Goal: Task Accomplishment & Management: Manage account settings

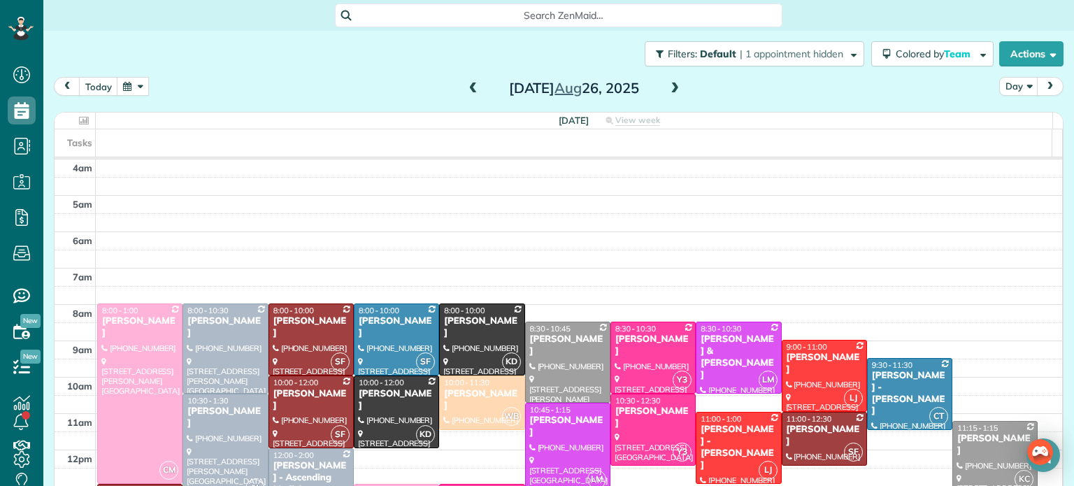
scroll to position [109, 0]
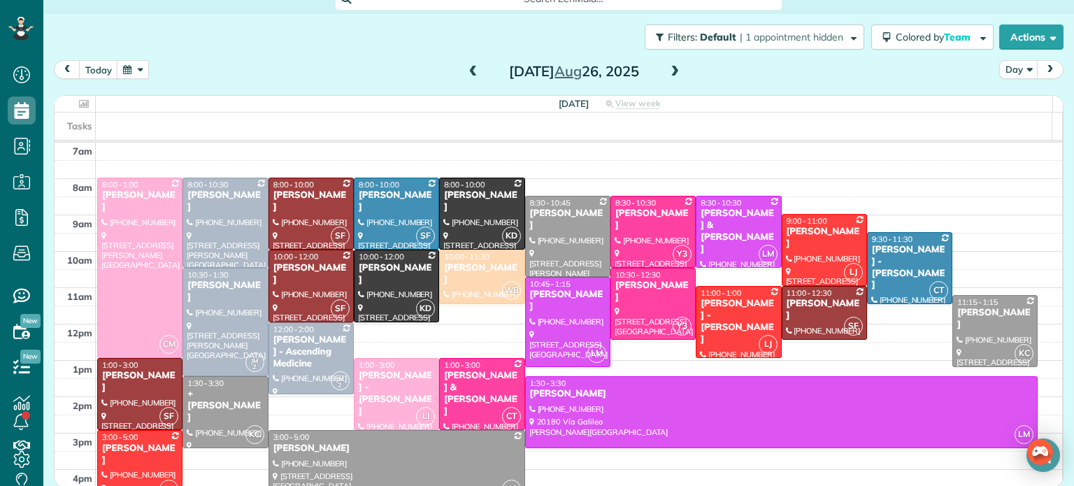
click at [670, 74] on span at bounding box center [674, 72] width 15 height 13
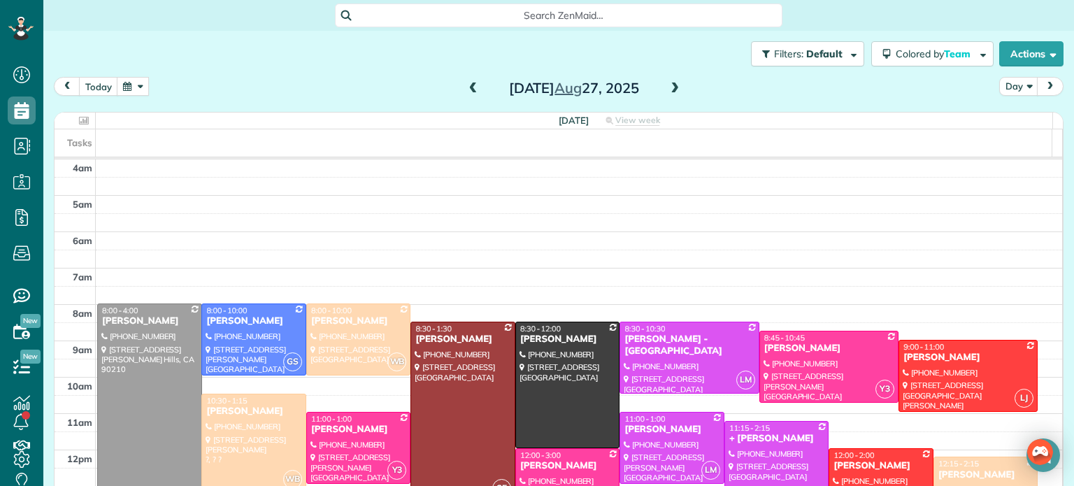
scroll to position [109, 0]
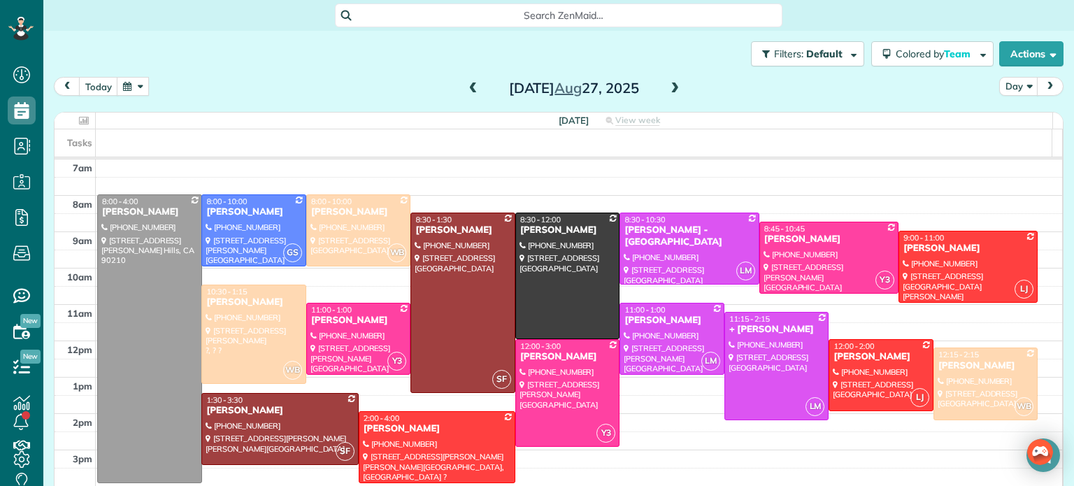
click at [668, 89] on span at bounding box center [674, 89] width 15 height 13
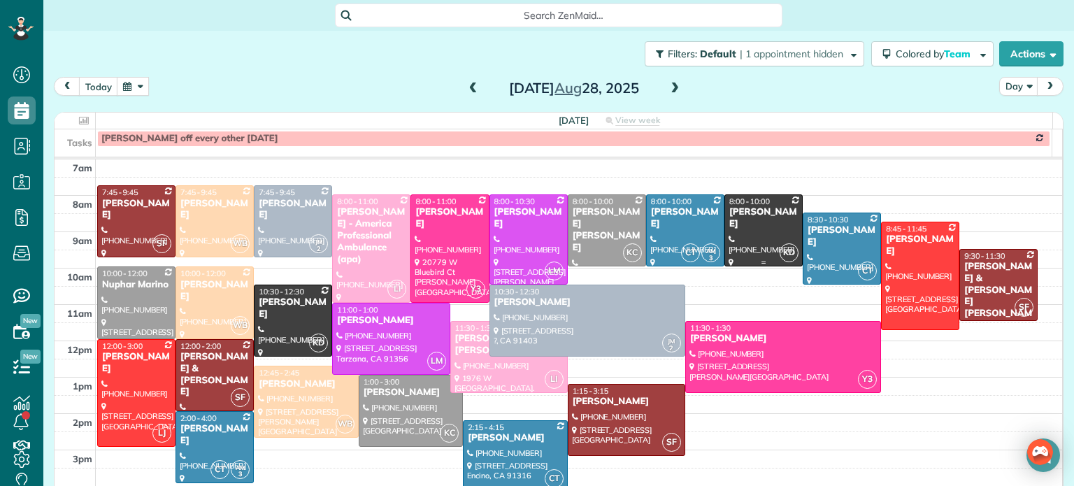
click at [743, 231] on div at bounding box center [763, 230] width 77 height 71
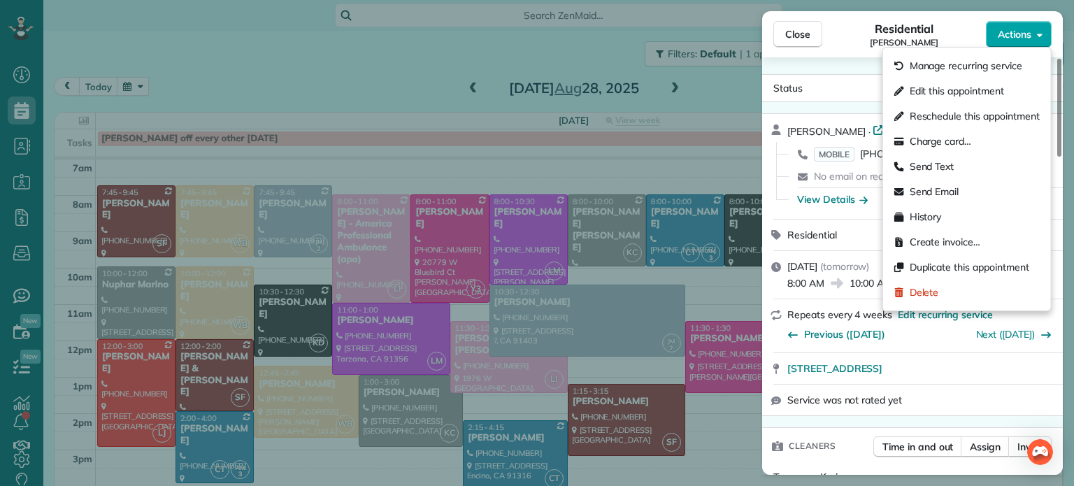
click at [1013, 35] on span "Actions" at bounding box center [1015, 34] width 34 height 14
click at [947, 97] on span "Edit this appointment" at bounding box center [957, 91] width 94 height 14
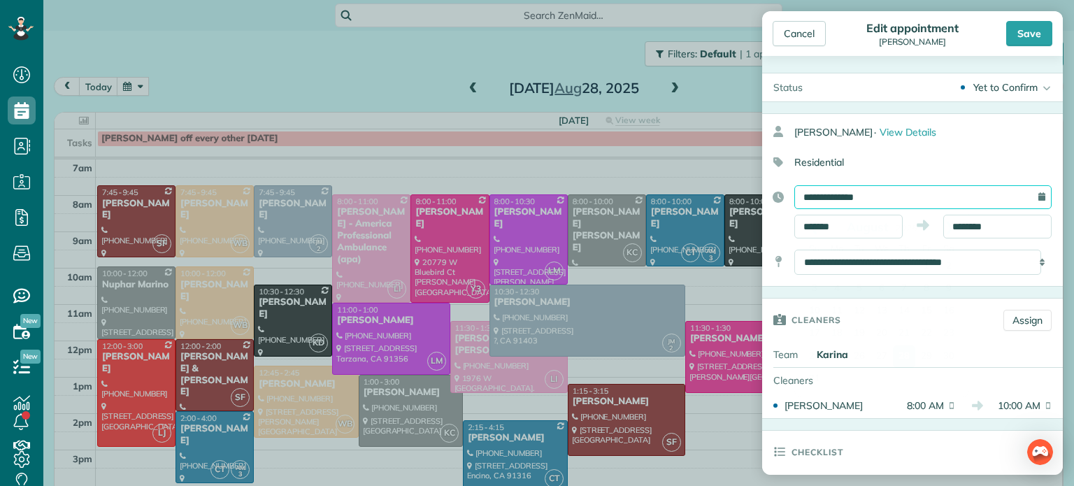
click at [824, 200] on input "**********" at bounding box center [922, 197] width 257 height 24
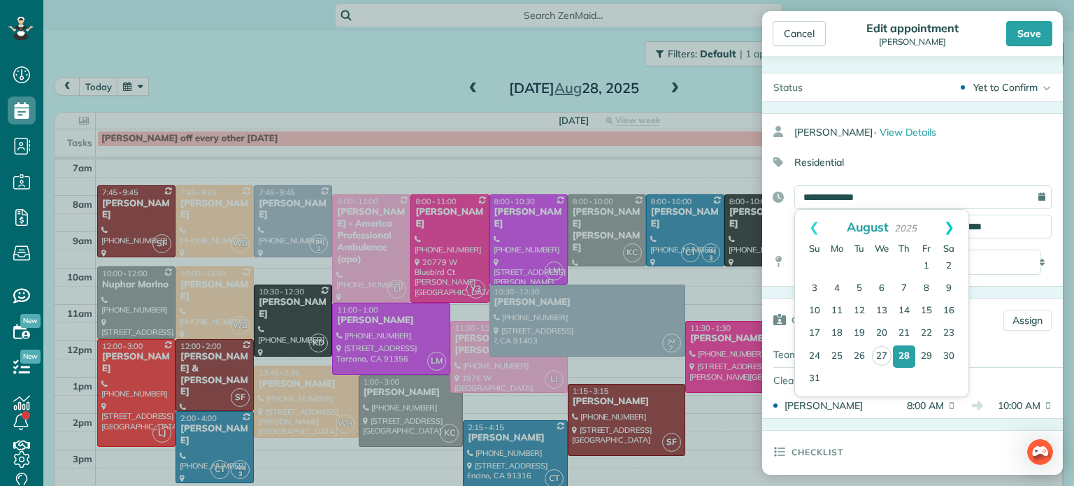
click at [952, 227] on link "Next" at bounding box center [949, 227] width 38 height 35
click at [898, 264] on link "4" at bounding box center [904, 266] width 22 height 22
type input "**********"
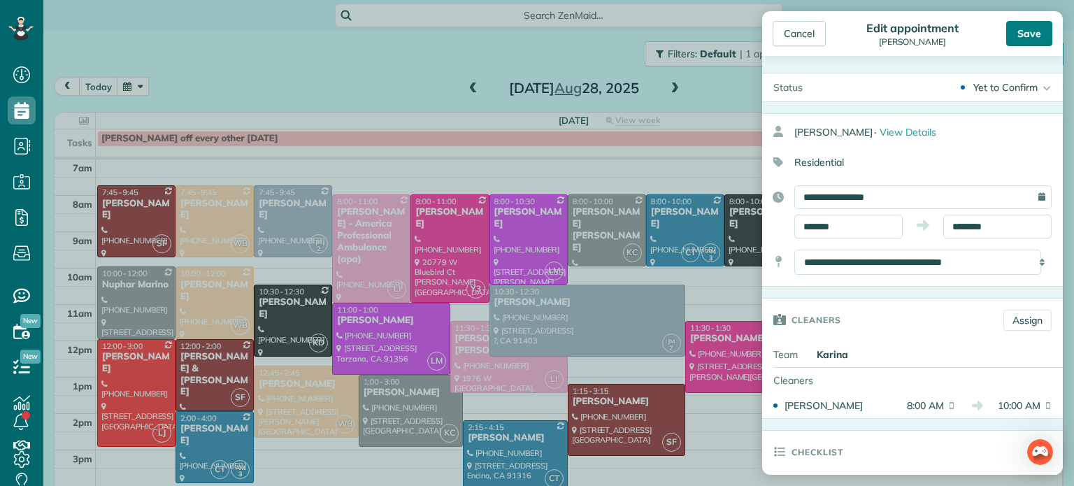
click at [1024, 34] on div "Save" at bounding box center [1029, 33] width 46 height 25
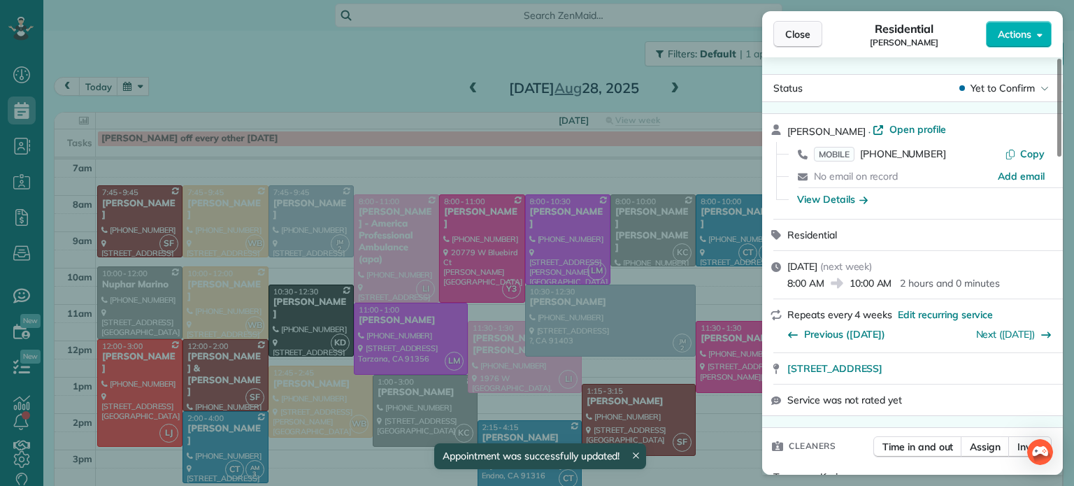
click at [792, 27] on span "Close" at bounding box center [797, 34] width 25 height 14
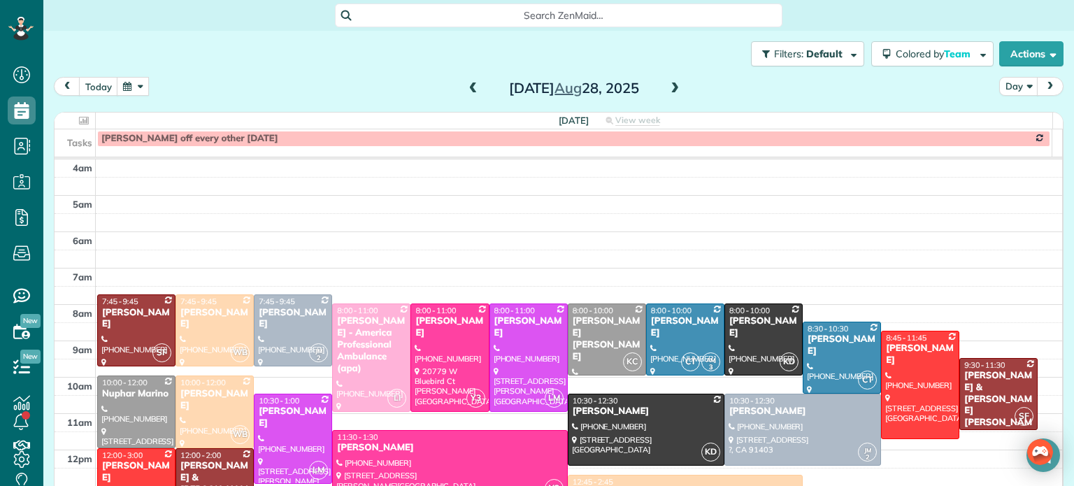
scroll to position [109, 0]
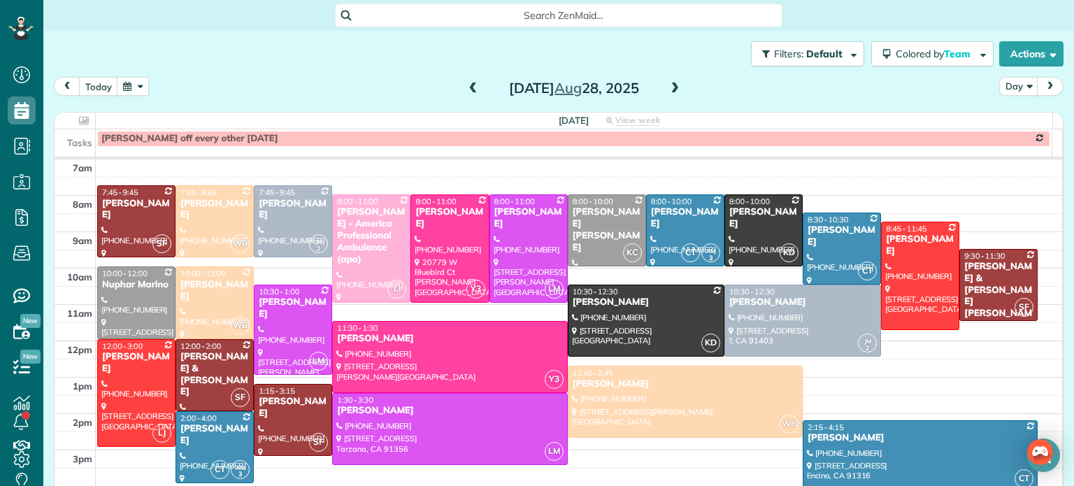
click at [668, 83] on span at bounding box center [674, 89] width 15 height 13
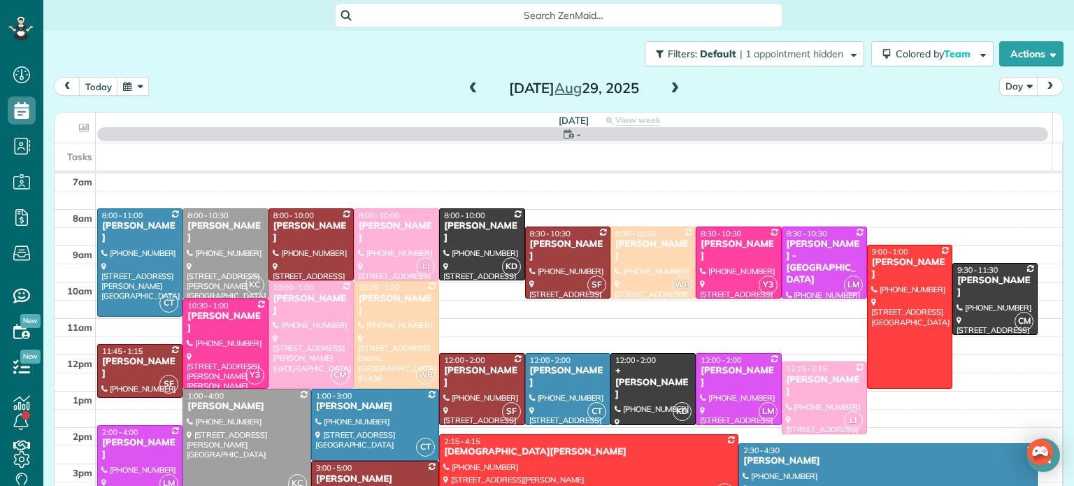
click at [614, 461] on div at bounding box center [589, 470] width 298 height 71
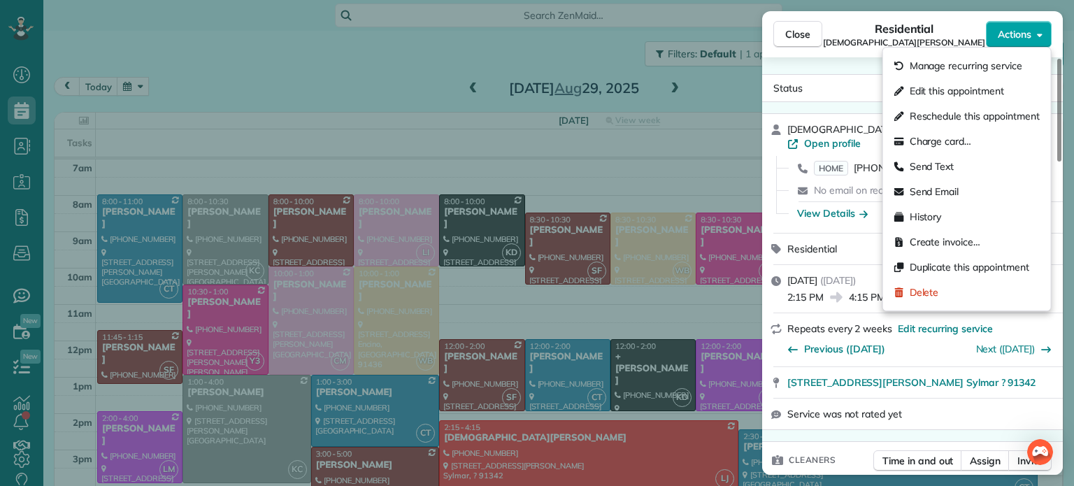
click at [1004, 29] on span "Actions" at bounding box center [1015, 34] width 34 height 14
click at [938, 91] on span "Edit this appointment" at bounding box center [957, 91] width 94 height 14
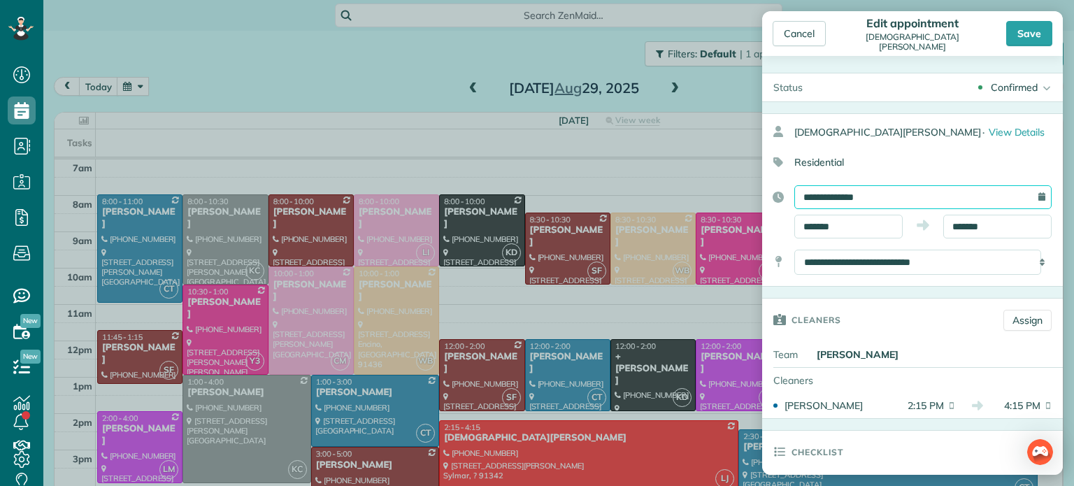
click at [824, 199] on input "**********" at bounding box center [922, 197] width 257 height 24
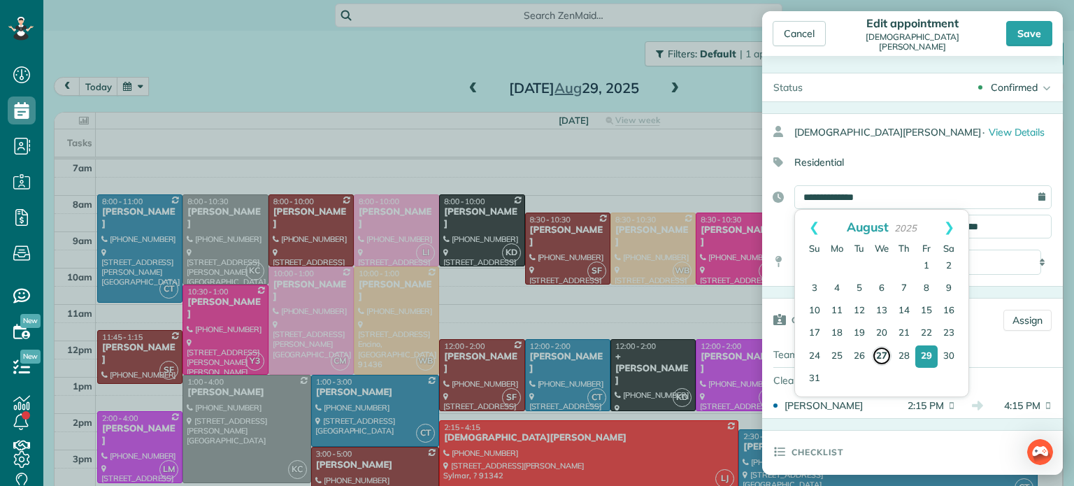
click at [878, 352] on link "27" at bounding box center [882, 356] width 20 height 20
type input "**********"
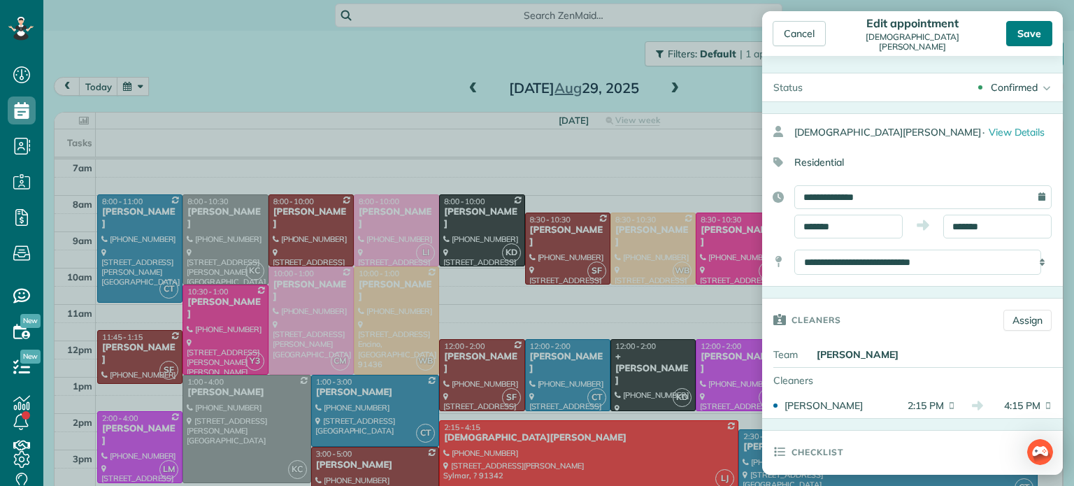
click at [1021, 33] on div "Save" at bounding box center [1029, 33] width 46 height 25
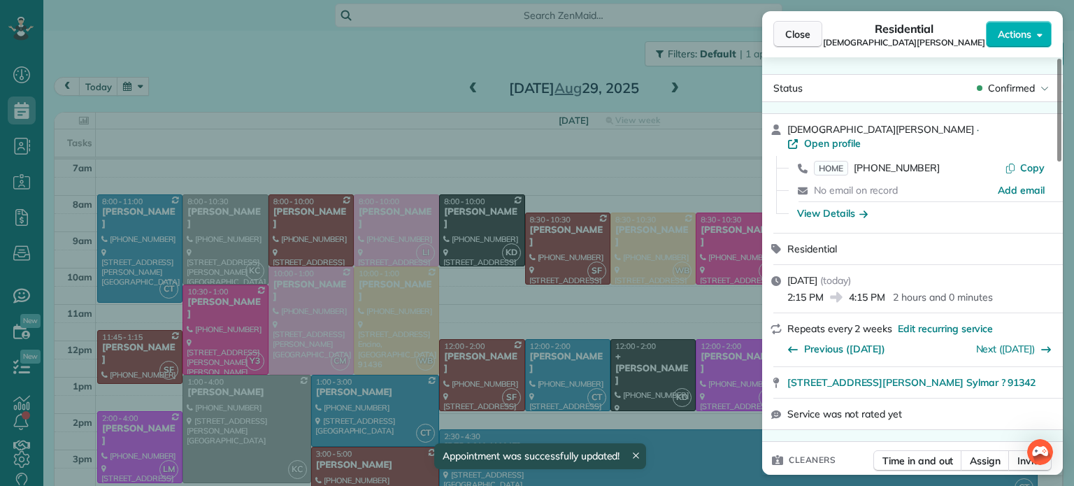
click at [797, 36] on span "Close" at bounding box center [797, 34] width 25 height 14
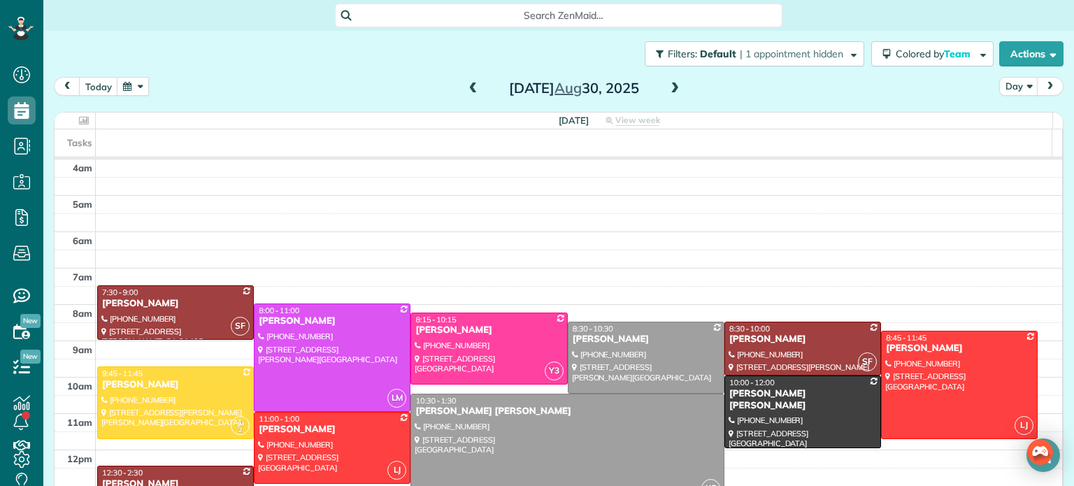
scroll to position [109, 0]
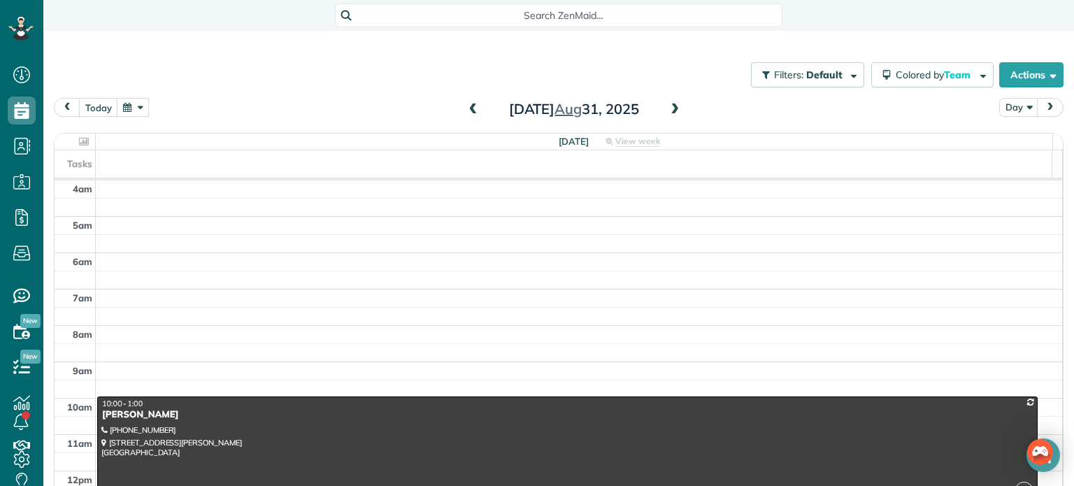
scroll to position [109, 0]
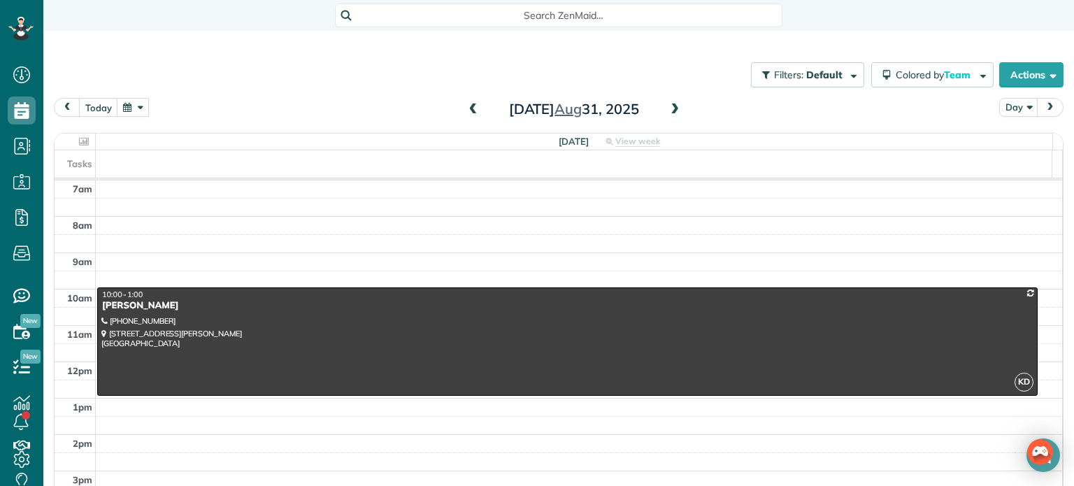
click at [670, 106] on span at bounding box center [674, 109] width 15 height 13
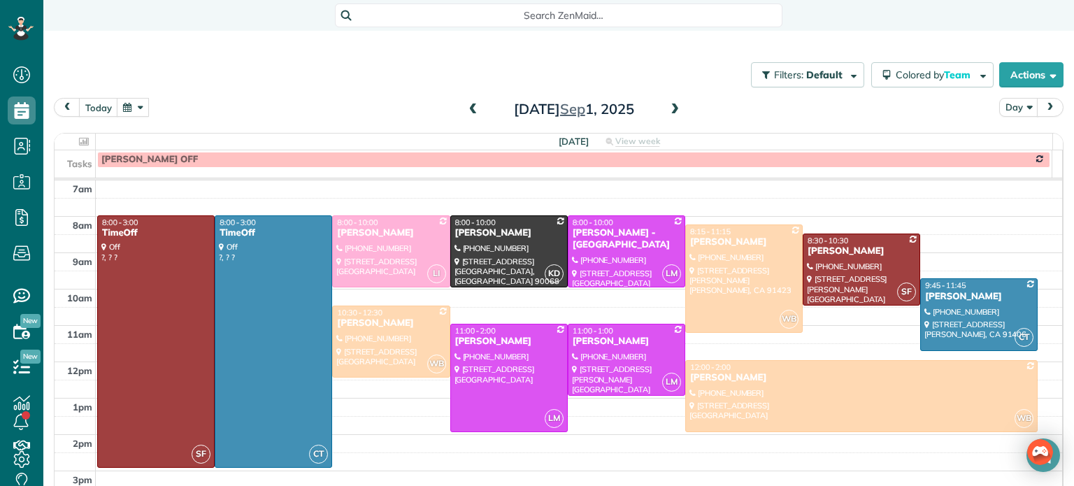
click at [670, 106] on span at bounding box center [674, 109] width 15 height 13
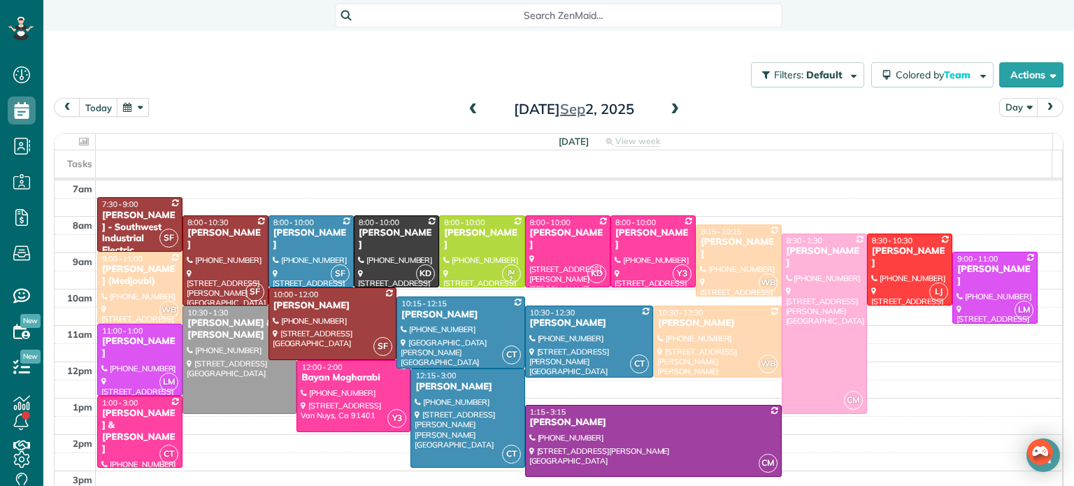
click at [670, 106] on span at bounding box center [674, 109] width 15 height 13
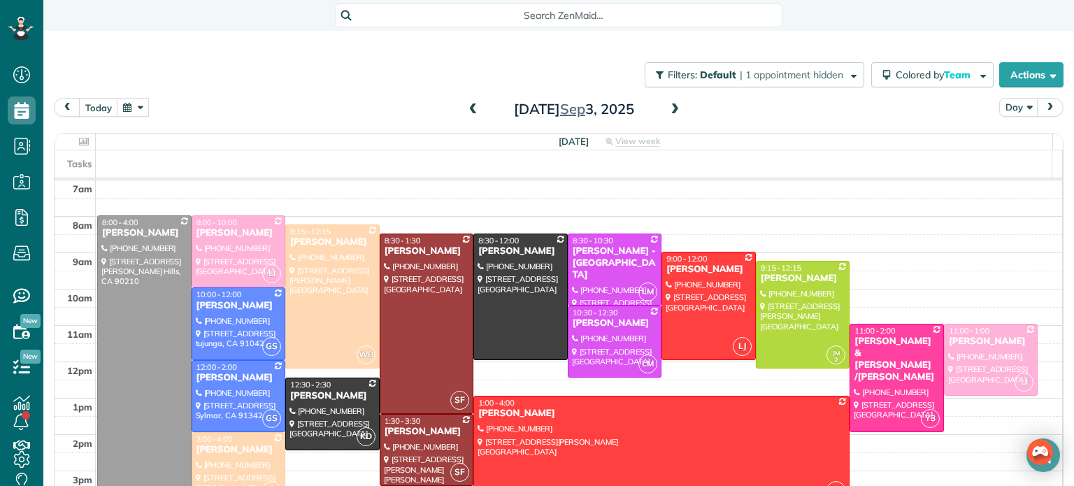
click at [670, 106] on span at bounding box center [674, 109] width 15 height 13
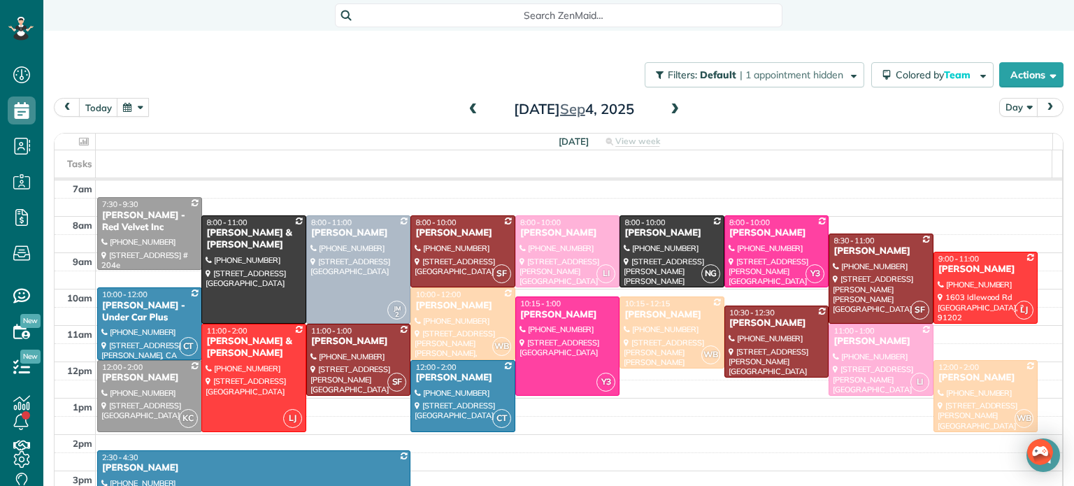
click at [670, 106] on span at bounding box center [674, 109] width 15 height 13
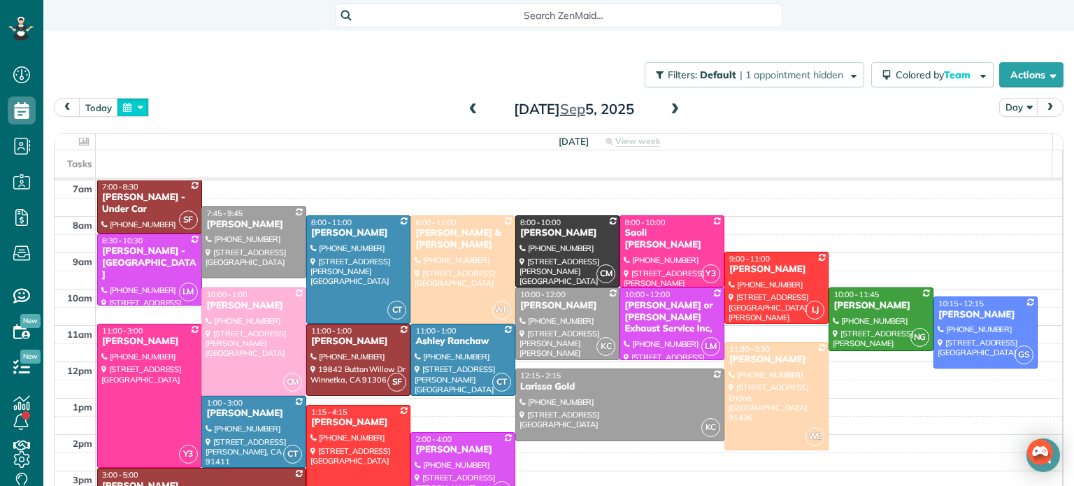
click at [133, 110] on button "button" at bounding box center [133, 107] width 32 height 19
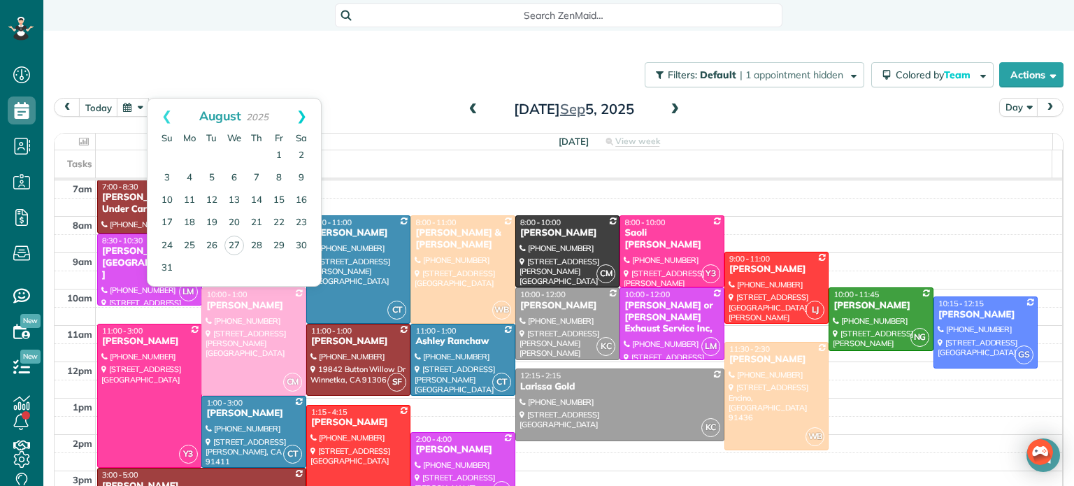
click at [299, 116] on link "Next" at bounding box center [301, 116] width 38 height 35
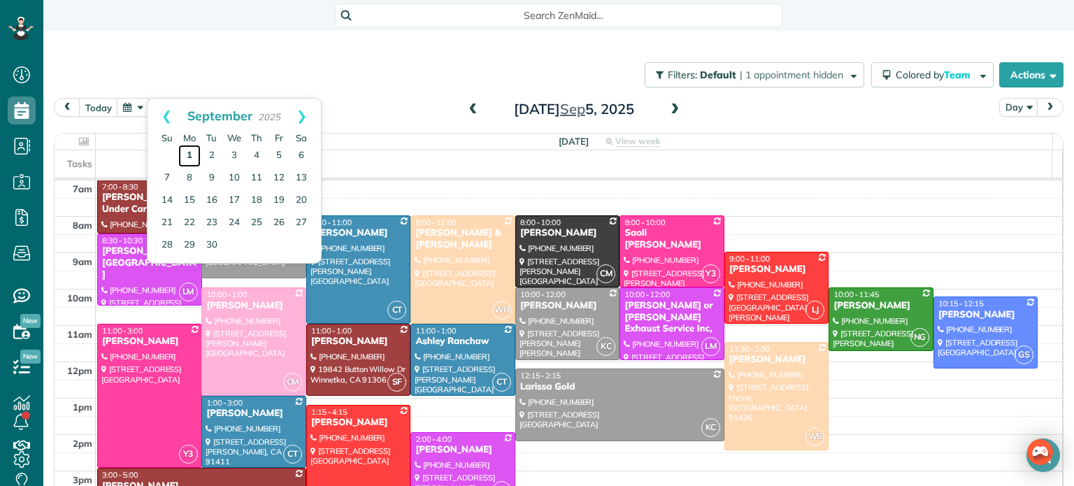
click at [185, 150] on link "1" at bounding box center [189, 156] width 22 height 22
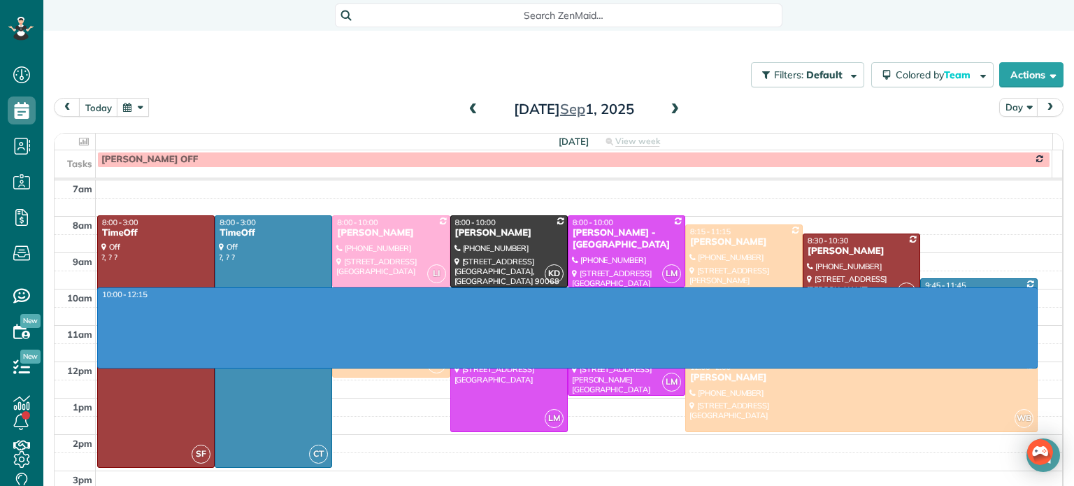
drag, startPoint x: 486, startPoint y: 291, endPoint x: 464, endPoint y: 368, distance: 79.9
click at [464, 368] on div "4am 5am 6am 7am 8am 9am 10am 11am 12pm 1pm 2pm 3pm 4pm 5pm 6pm 7pm 8pm 10:00 - …" at bounding box center [559, 379] width 1008 height 617
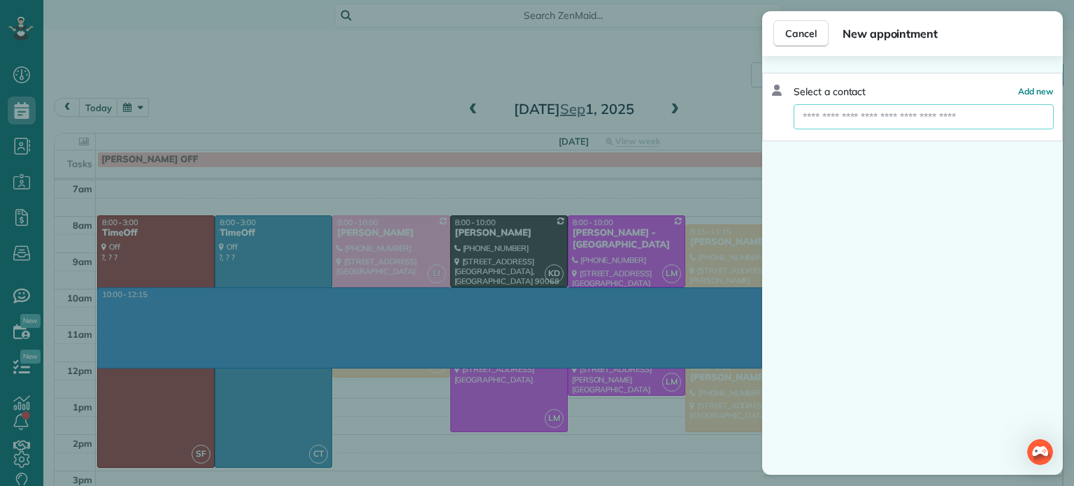
click at [820, 122] on input "text" at bounding box center [924, 116] width 260 height 25
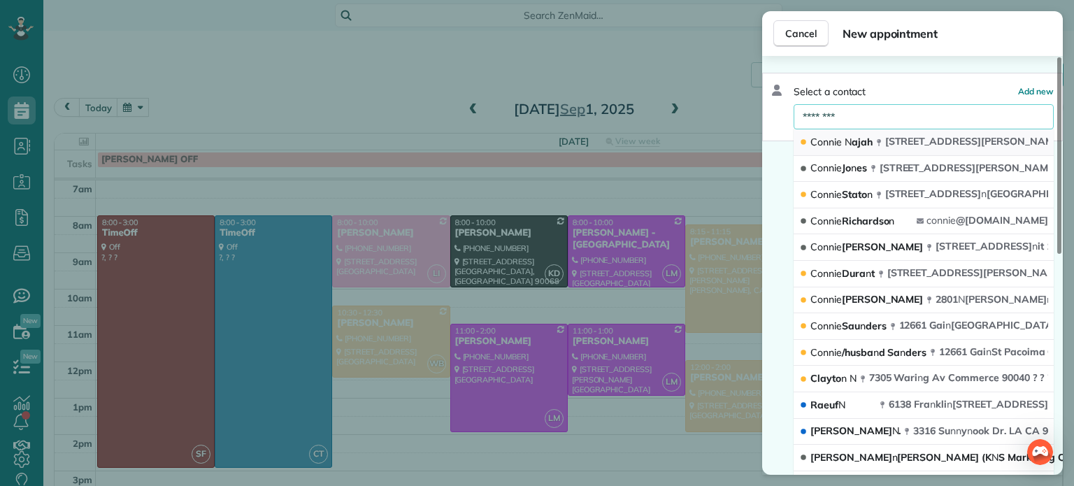
type input "********"
click at [857, 143] on span "Co n n ie N ajah" at bounding box center [841, 142] width 62 height 13
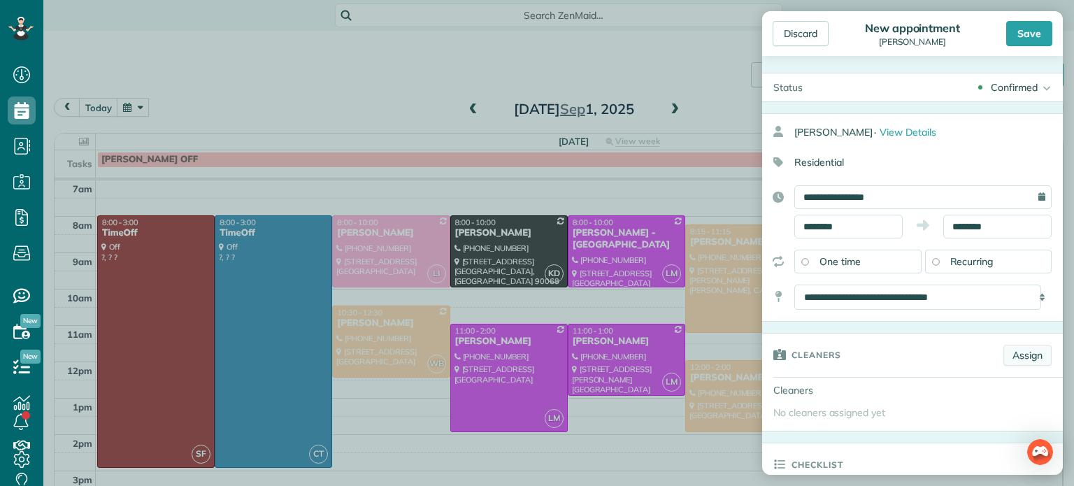
click at [1018, 345] on link "Assign" at bounding box center [1027, 355] width 48 height 21
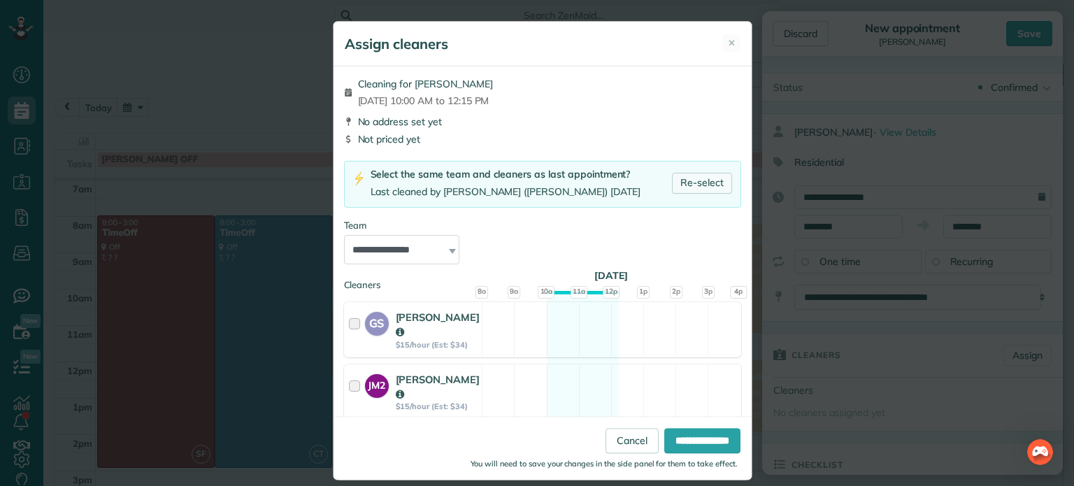
click at [696, 178] on link "Re-select" at bounding box center [702, 183] width 60 height 21
select select "**"
click at [685, 438] on input "**********" at bounding box center [702, 441] width 76 height 25
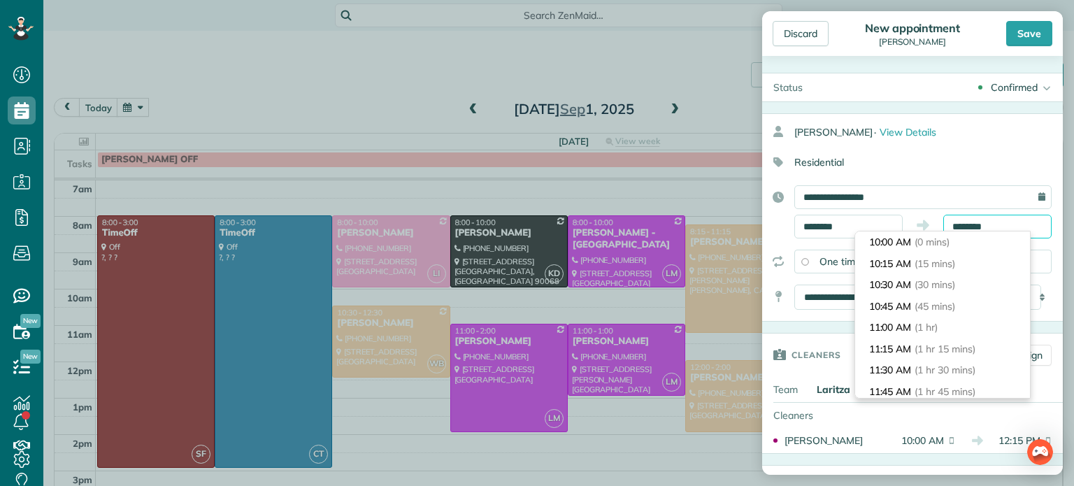
click at [982, 226] on input "********" at bounding box center [997, 227] width 108 height 24
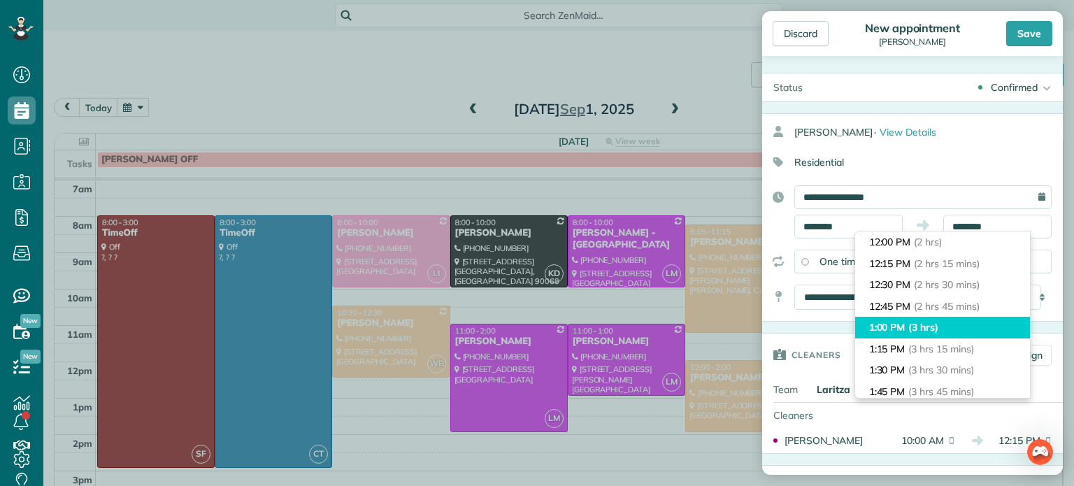
type input "*******"
click at [958, 319] on li "1:00 PM (3 hrs)" at bounding box center [942, 328] width 175 height 22
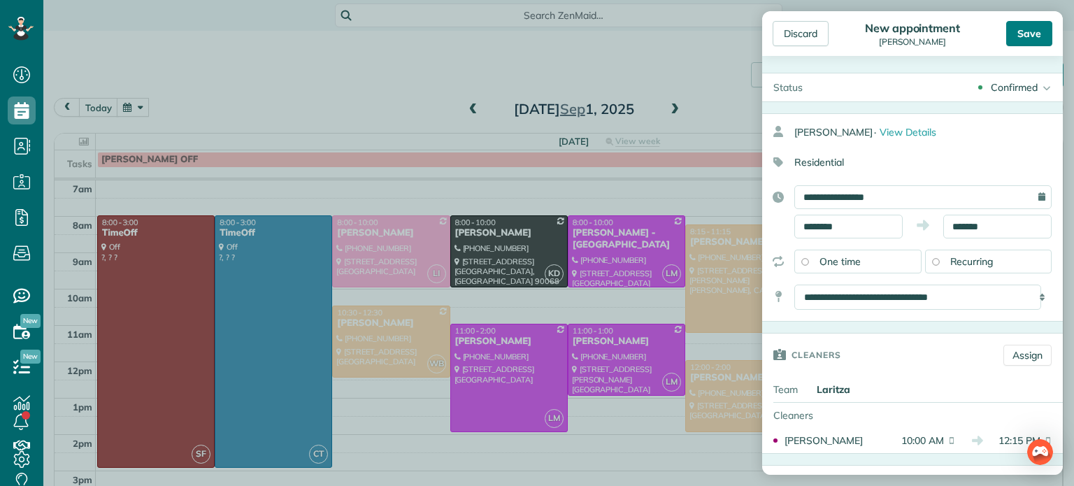
click at [1027, 40] on div "Save" at bounding box center [1029, 33] width 46 height 25
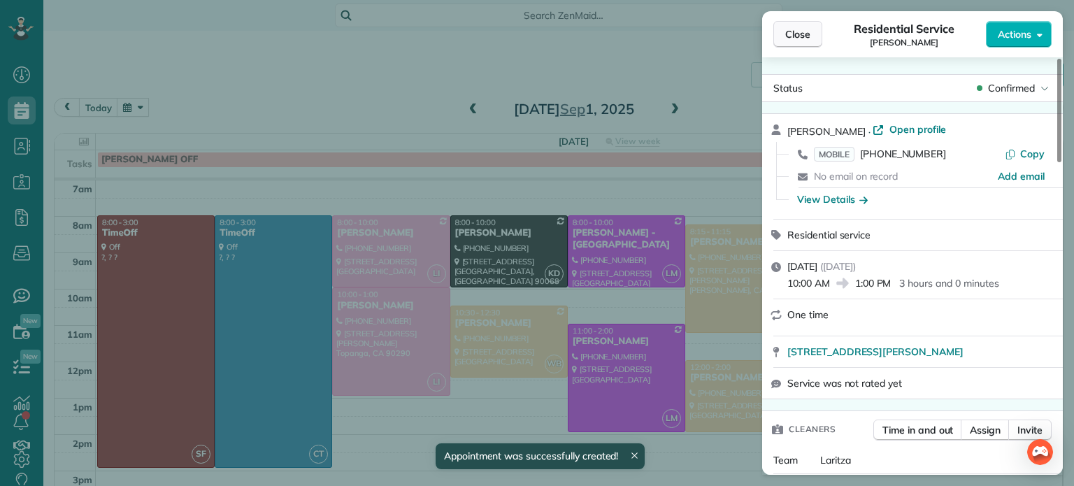
click at [794, 27] on span "Close" at bounding box center [797, 34] width 25 height 14
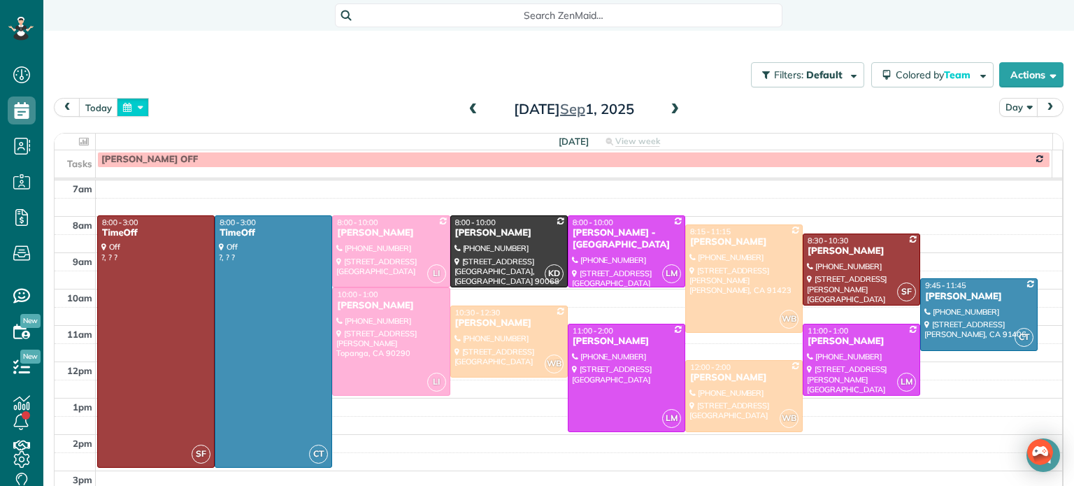
click at [125, 108] on button "button" at bounding box center [133, 107] width 32 height 19
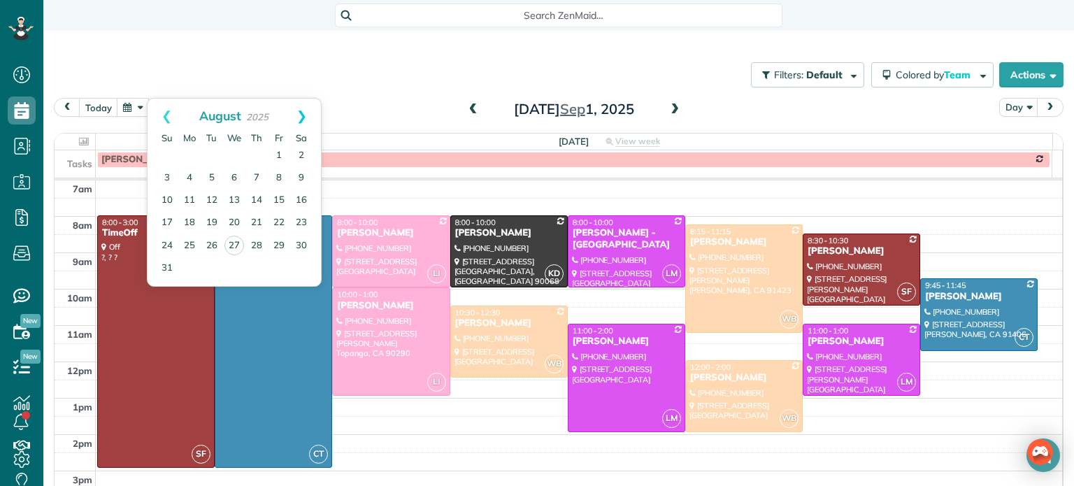
click at [299, 116] on link "Next" at bounding box center [301, 116] width 38 height 35
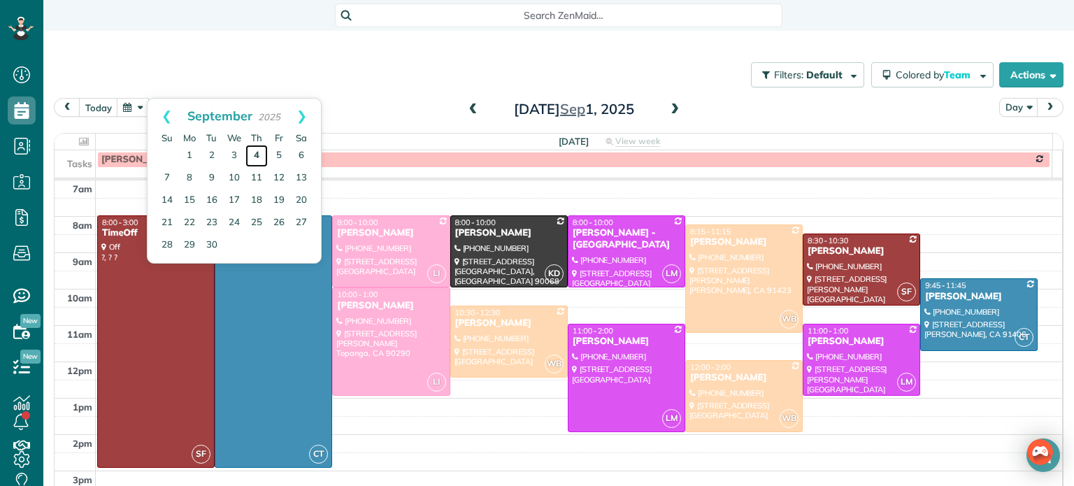
click at [257, 150] on link "4" at bounding box center [256, 156] width 22 height 22
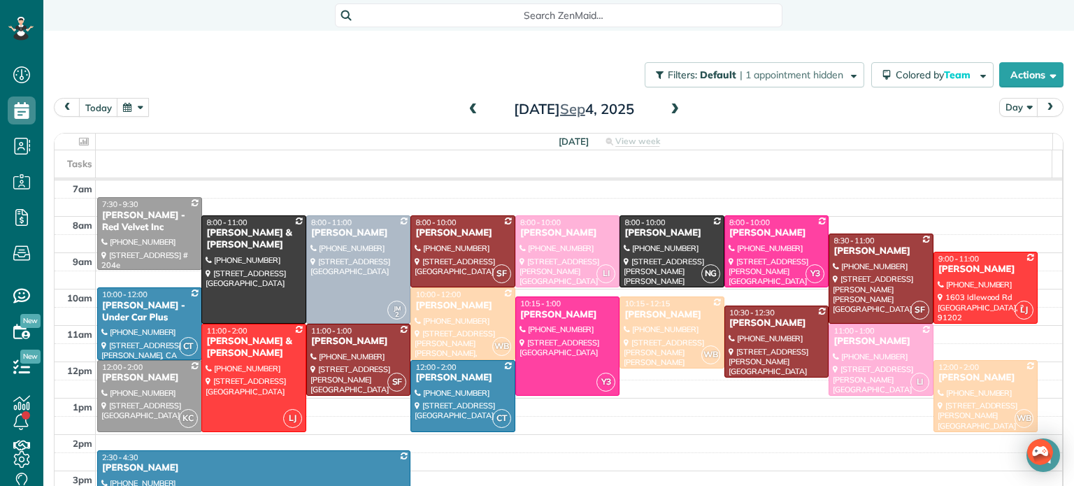
click at [467, 111] on span at bounding box center [473, 109] width 15 height 13
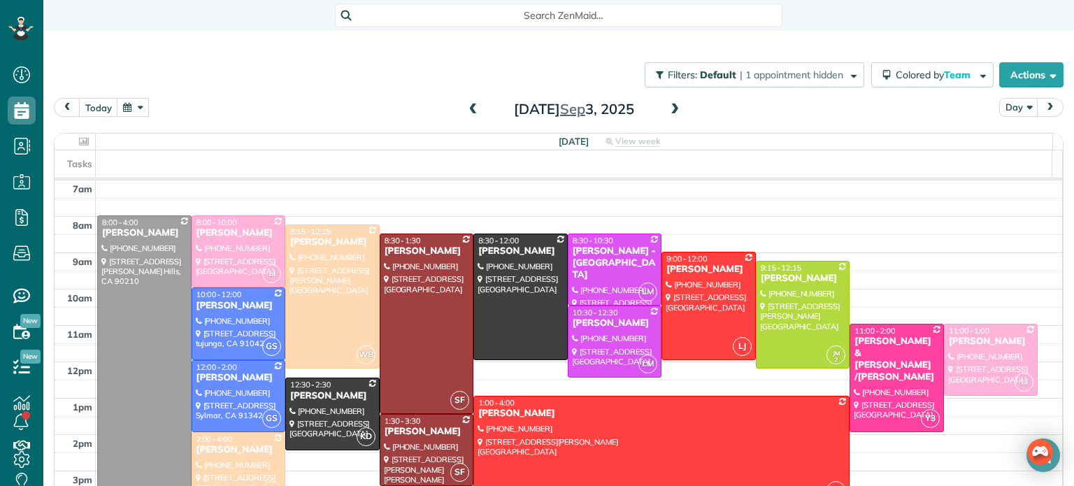
click at [467, 111] on span at bounding box center [473, 109] width 15 height 13
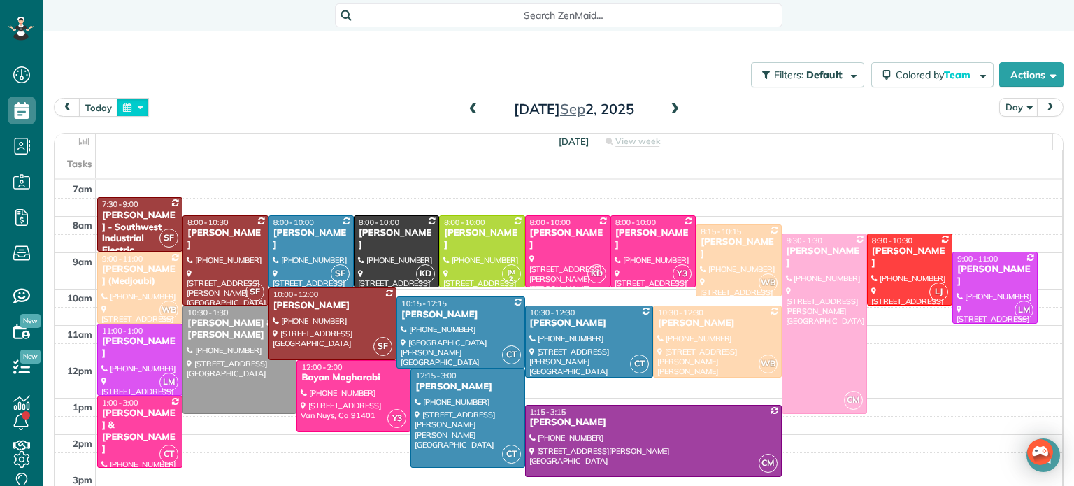
click at [127, 103] on button "button" at bounding box center [133, 107] width 32 height 19
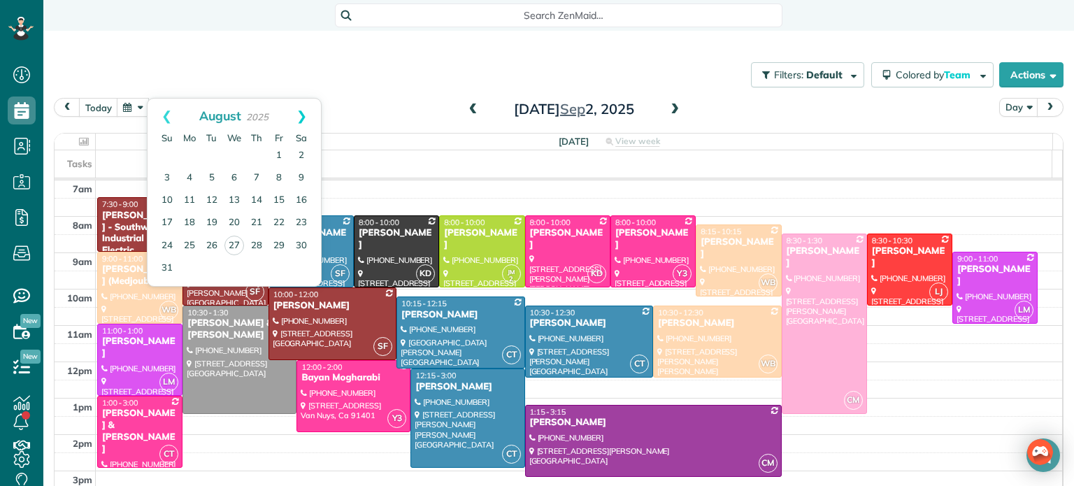
click at [297, 117] on link "Next" at bounding box center [301, 116] width 38 height 35
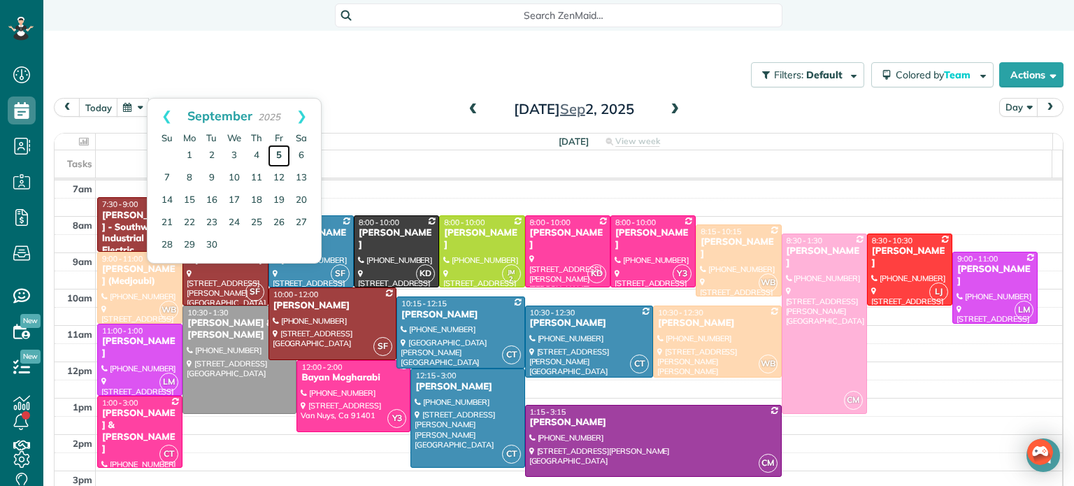
click at [279, 151] on link "5" at bounding box center [279, 156] width 22 height 22
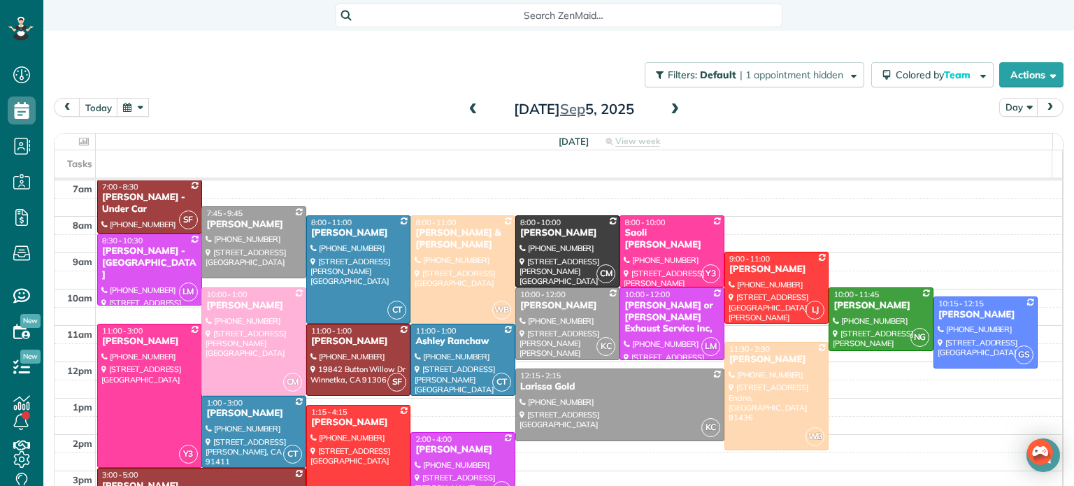
click at [467, 108] on span at bounding box center [473, 109] width 15 height 13
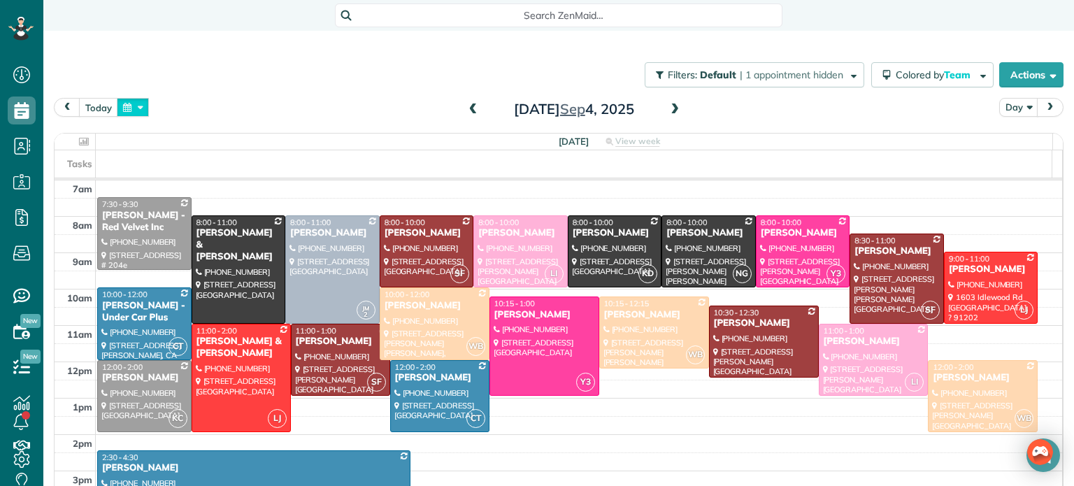
click at [134, 106] on button "button" at bounding box center [133, 107] width 32 height 19
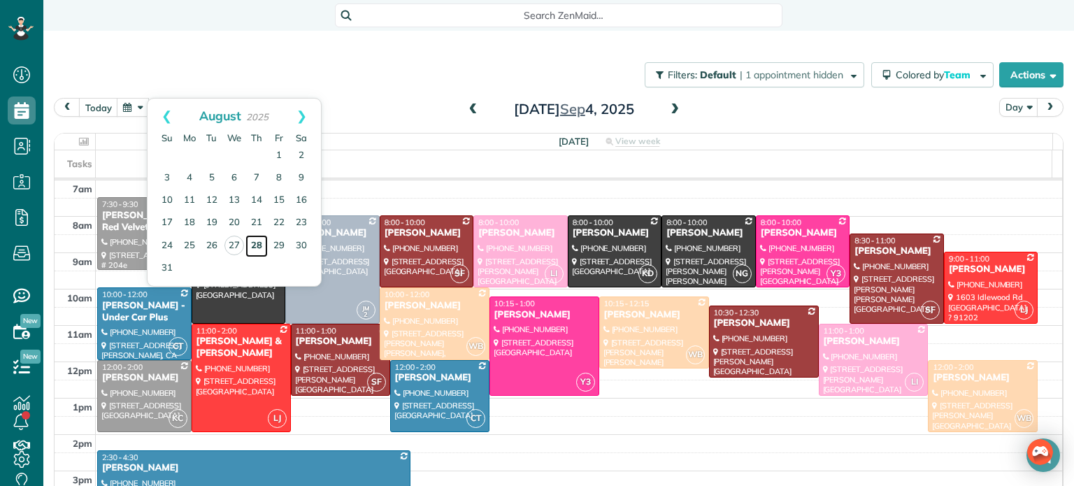
click at [262, 242] on link "28" at bounding box center [256, 246] width 22 height 22
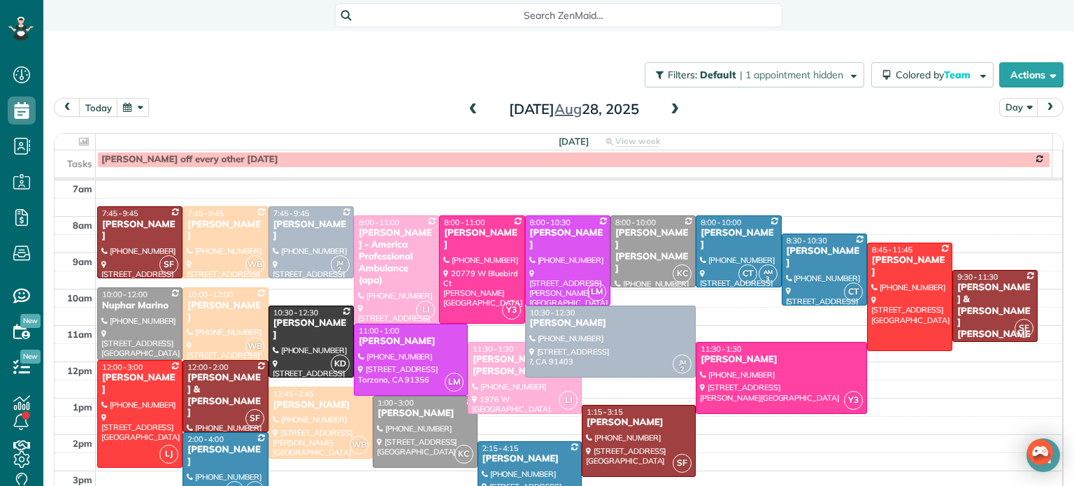
click at [671, 109] on span at bounding box center [674, 109] width 15 height 13
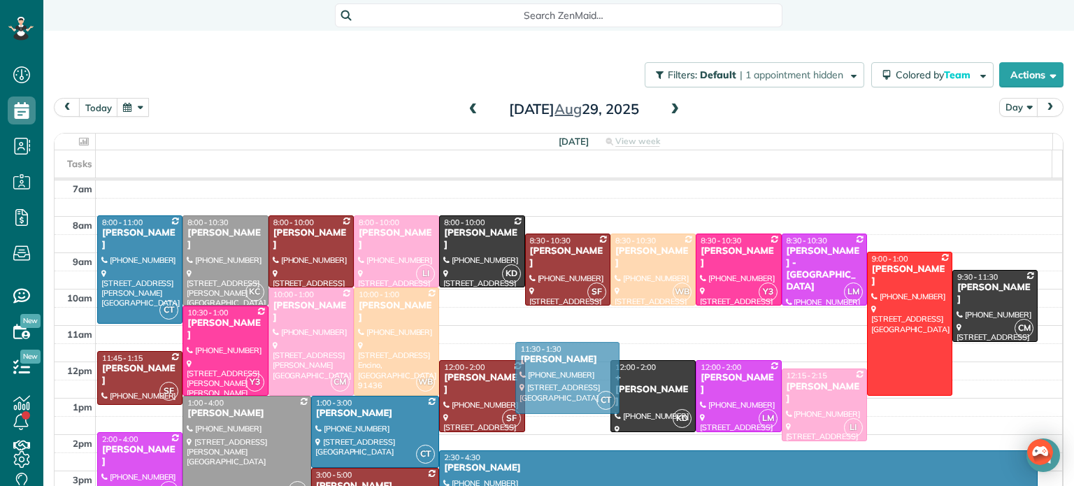
drag, startPoint x: 563, startPoint y: 379, endPoint x: 564, endPoint y: 359, distance: 19.6
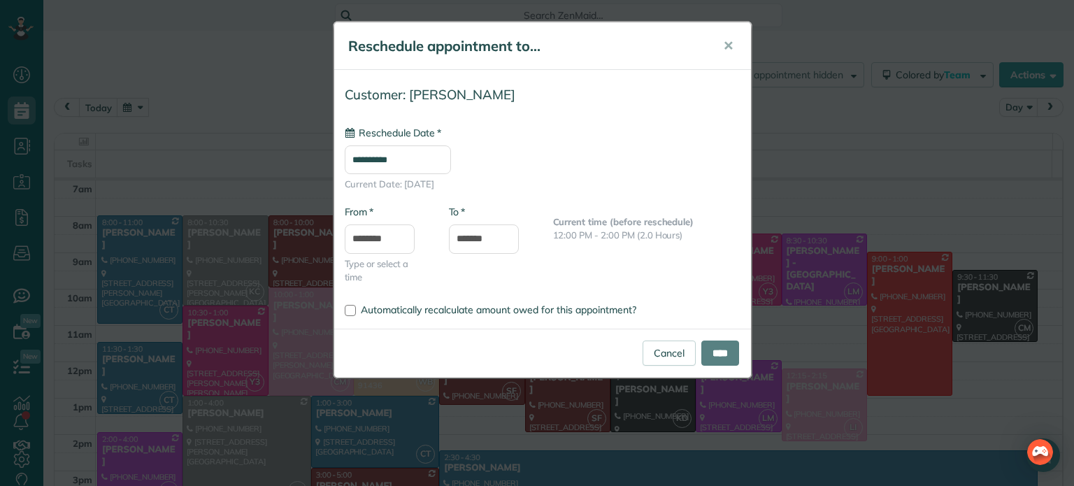
type input "**********"
click at [720, 345] on input "****" at bounding box center [720, 353] width 38 height 25
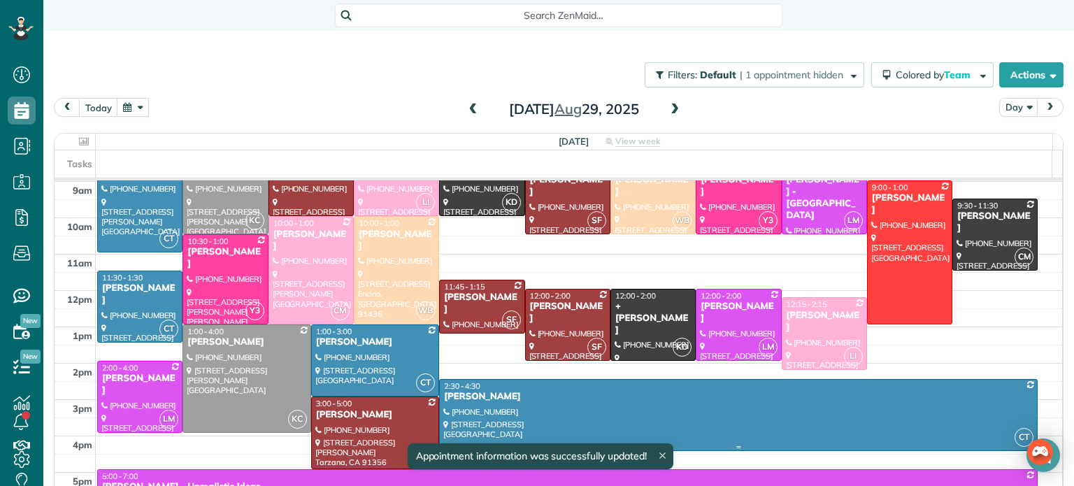
scroll to position [186, 0]
